Goal: Manage account settings

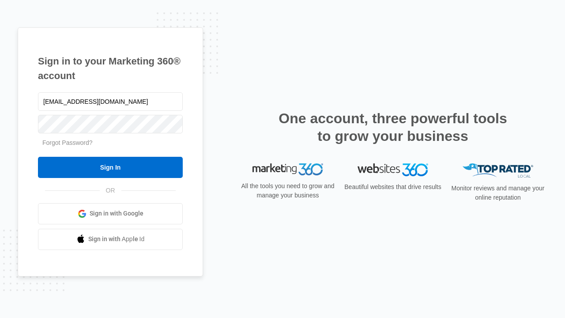
type input "[EMAIL_ADDRESS][DOMAIN_NAME]"
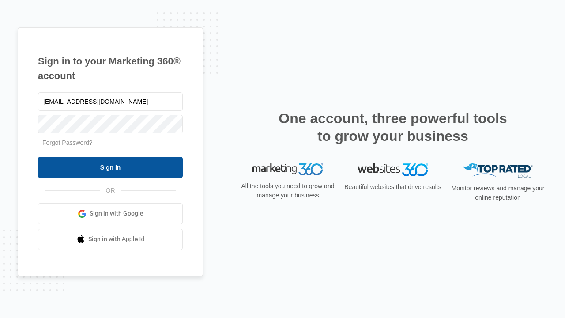
click at [110, 167] on input "Sign In" at bounding box center [110, 167] width 145 height 21
